Goal: Check status: Check status

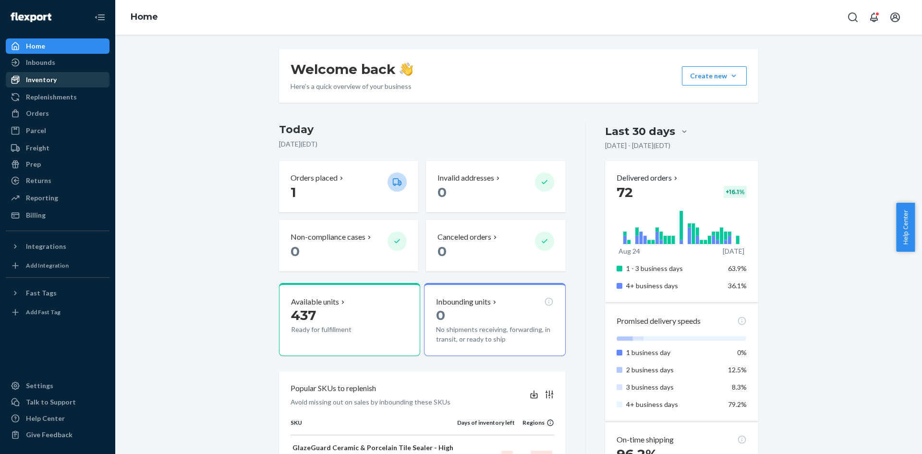
click at [36, 78] on div "Inventory" at bounding box center [41, 80] width 31 height 10
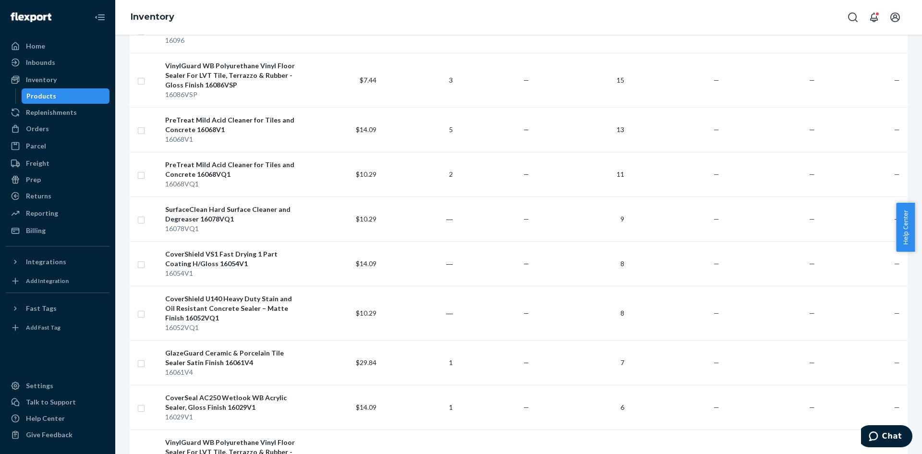
scroll to position [454, 0]
click at [209, 348] on div "GlazeGuard Ceramic & Porcelain Tile Sealer Satin Finish 16061V4" at bounding box center [232, 357] width 135 height 19
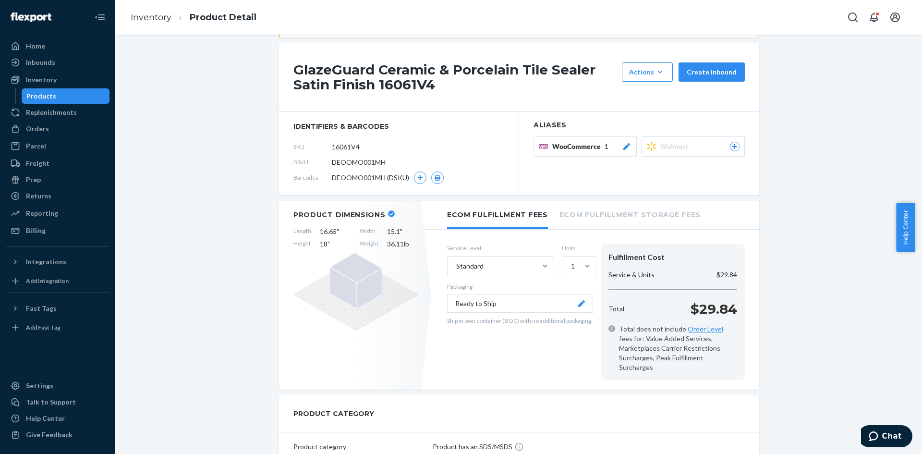
scroll to position [116, 0]
click at [48, 77] on div "Inventory" at bounding box center [41, 80] width 31 height 10
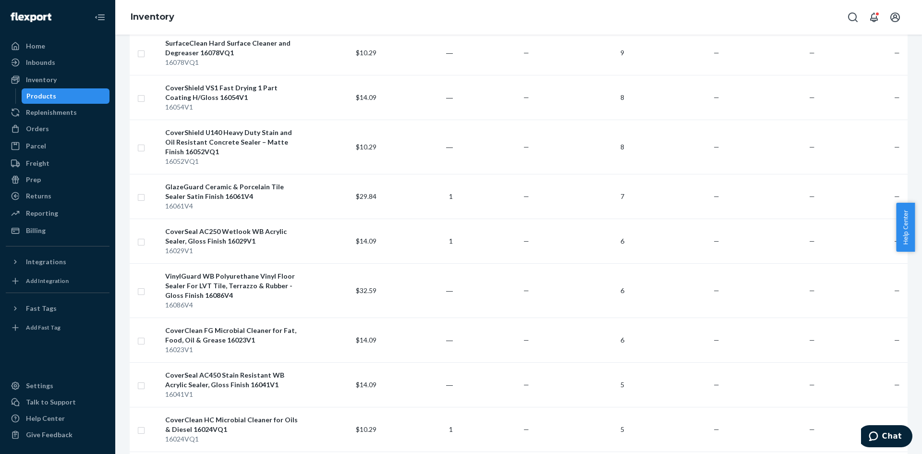
scroll to position [635, 0]
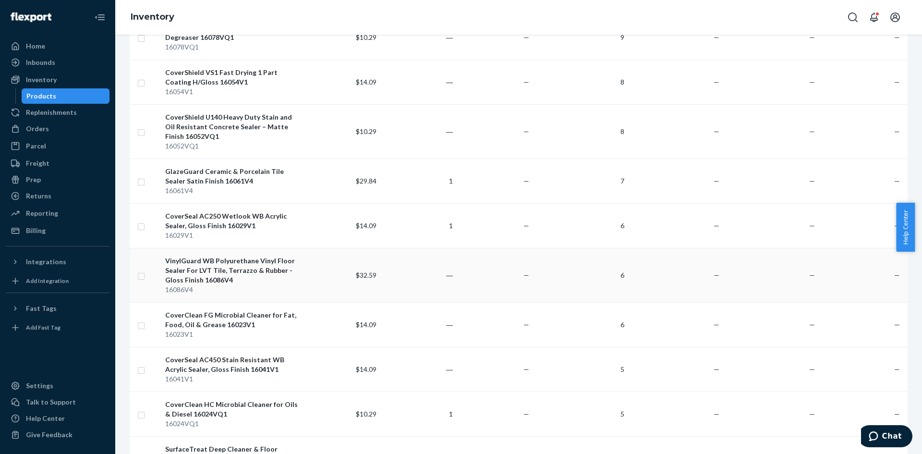
click at [219, 258] on div "VinylGuard WB Polyurethane Vinyl Floor Sealer For LVT Tile, Terrazzo & Rubber -…" at bounding box center [232, 270] width 135 height 29
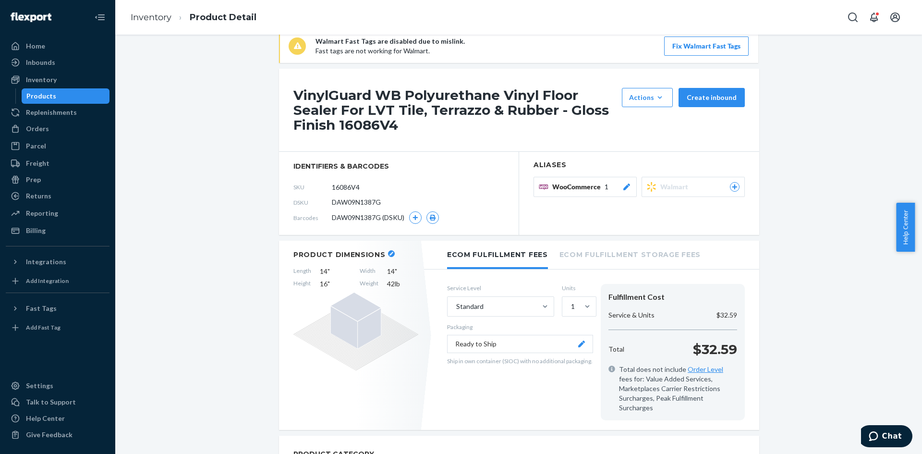
scroll to position [91, 0]
